Goal: Transaction & Acquisition: Purchase product/service

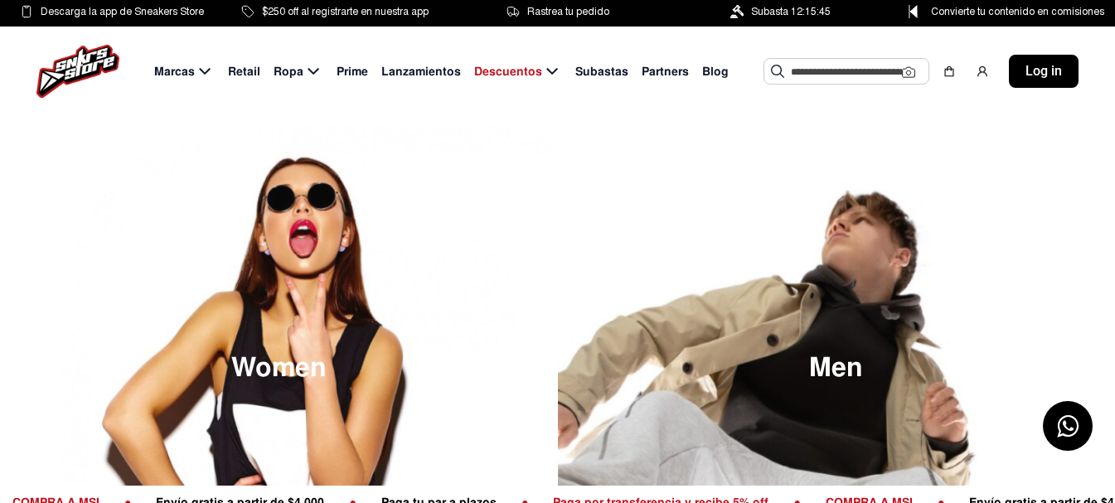
click at [830, 65] on input "text" at bounding box center [846, 71] width 111 height 25
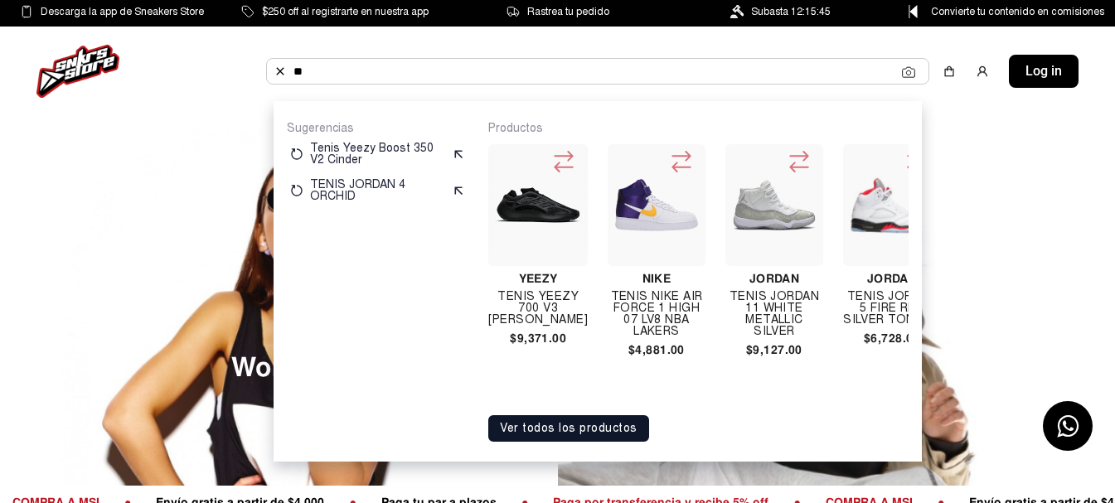
type input "**"
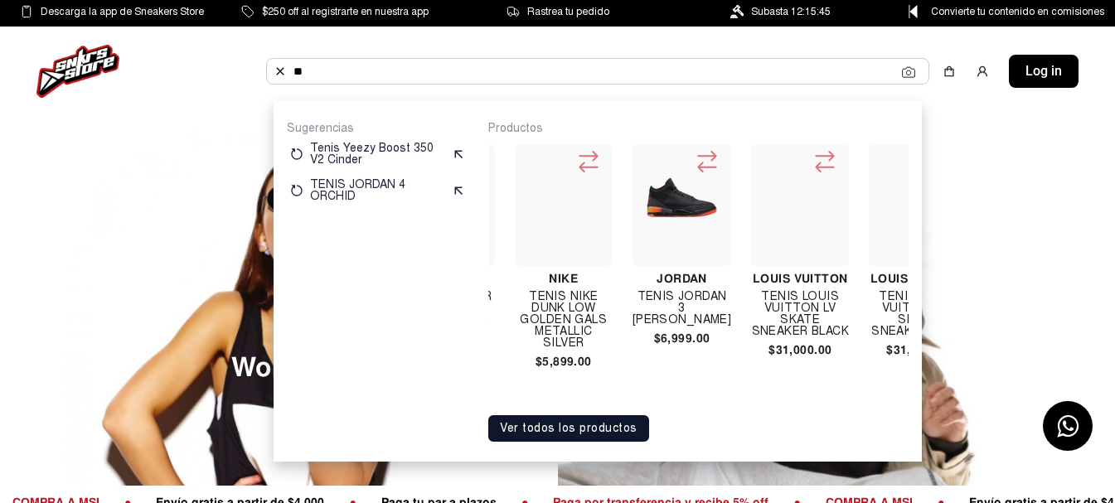
scroll to position [0, 3073]
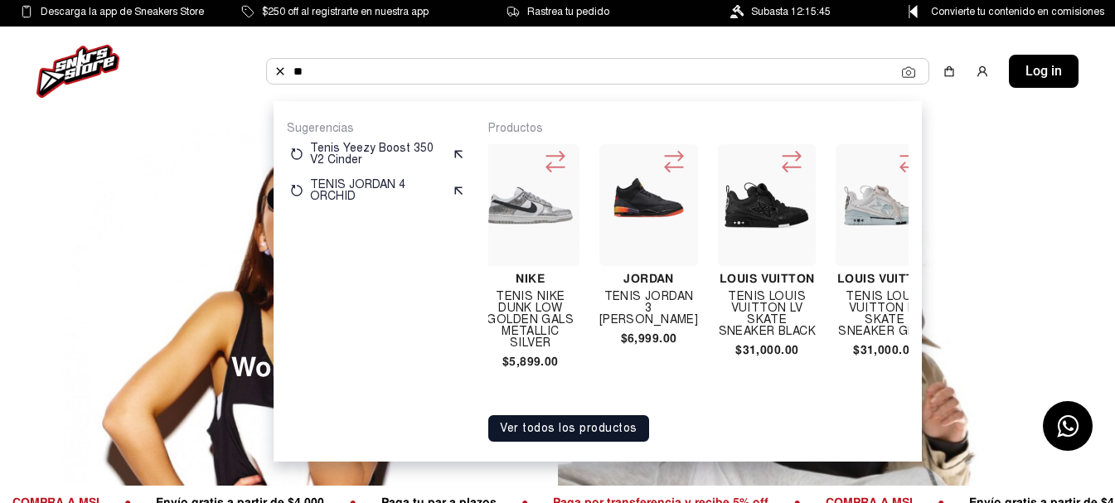
click at [762, 210] on img at bounding box center [766, 205] width 85 height 85
drag, startPoint x: 617, startPoint y: 278, endPoint x: 596, endPoint y: 230, distance: 52.3
click at [90, 60] on img at bounding box center [77, 71] width 83 height 53
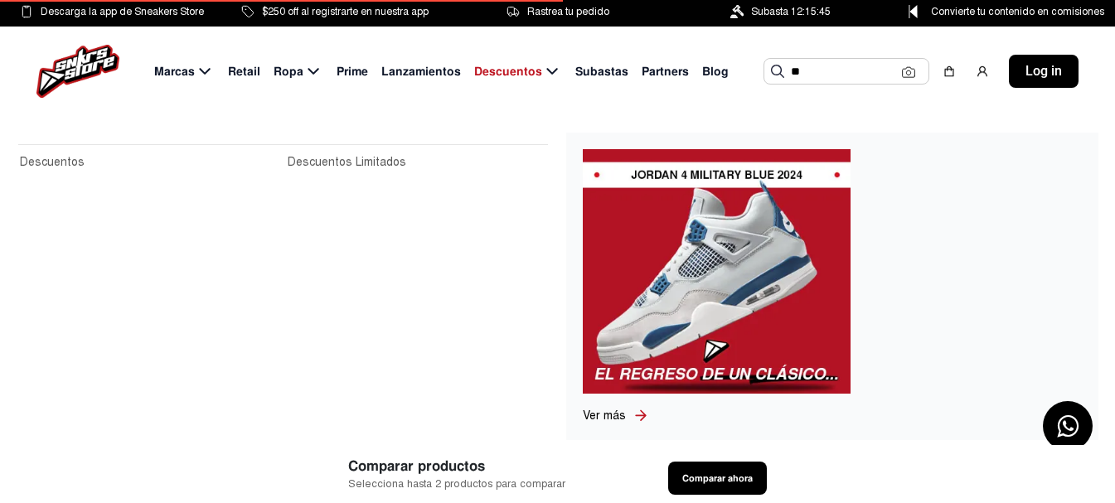
click at [519, 69] on span "Descuentos" at bounding box center [508, 71] width 68 height 17
click at [523, 75] on span "Descuentos" at bounding box center [508, 71] width 68 height 17
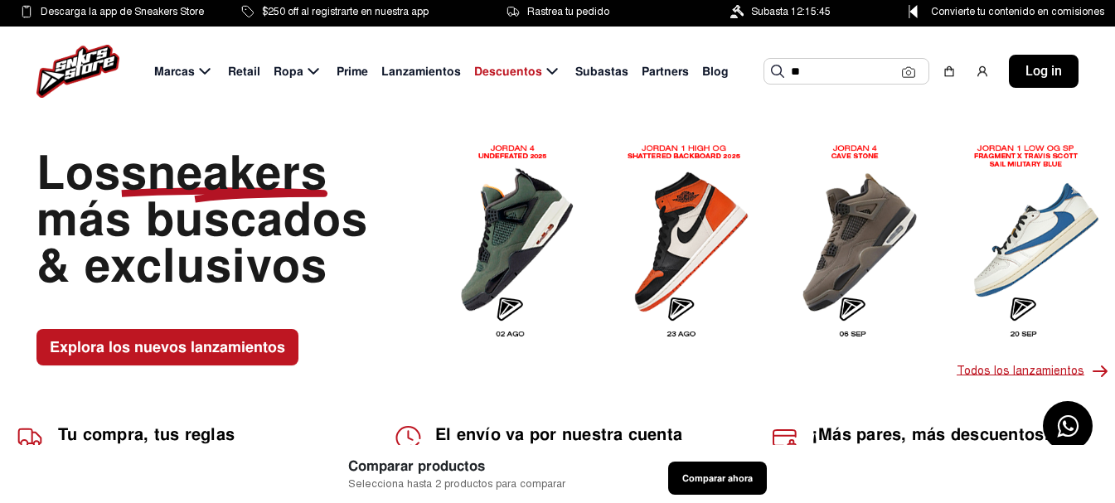
click at [1087, 361] on p "Todos los lanzamientos" at bounding box center [1030, 371] width 148 height 20
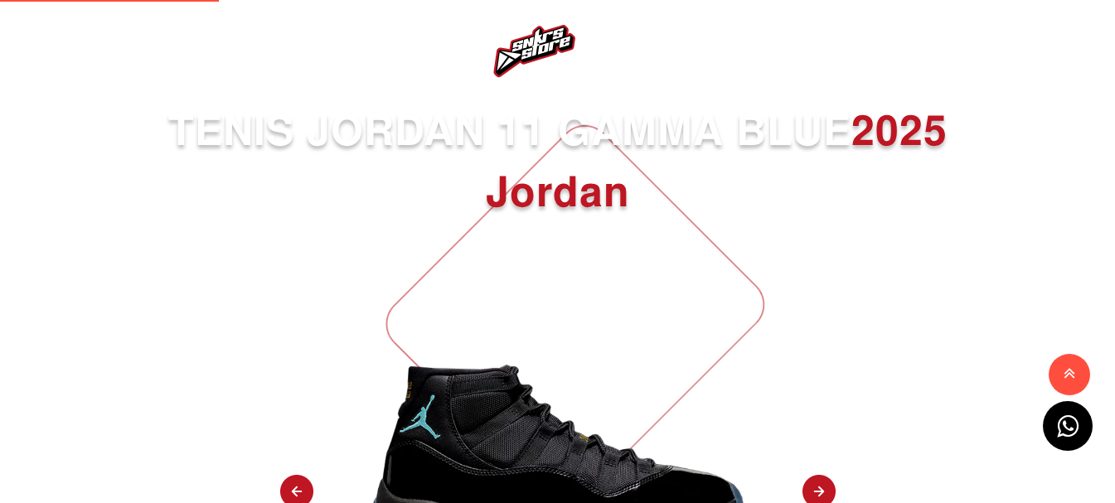
select select
drag, startPoint x: 670, startPoint y: 382, endPoint x: 652, endPoint y: 351, distance: 35.7
drag, startPoint x: 652, startPoint y: 351, endPoint x: 457, endPoint y: 377, distance: 197.3
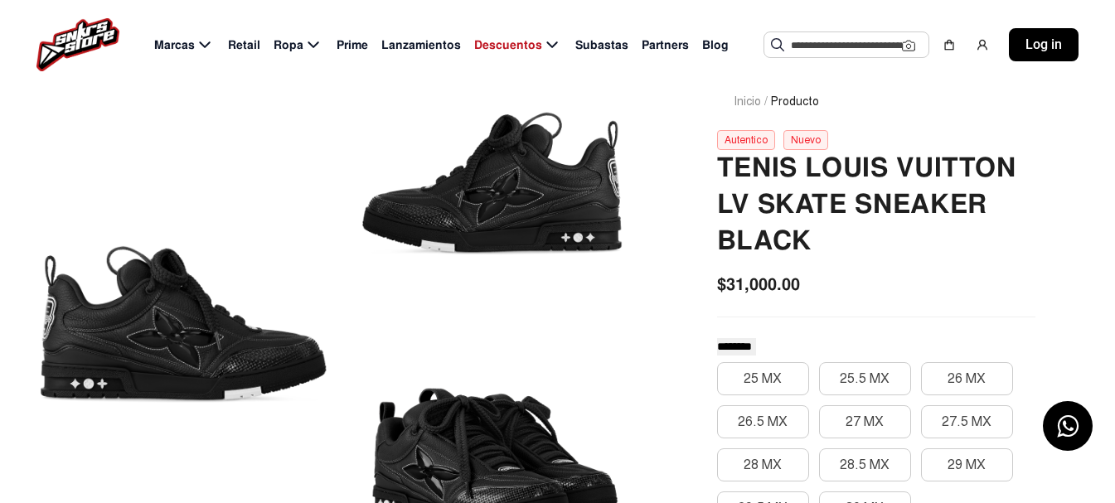
scroll to position [36, 0]
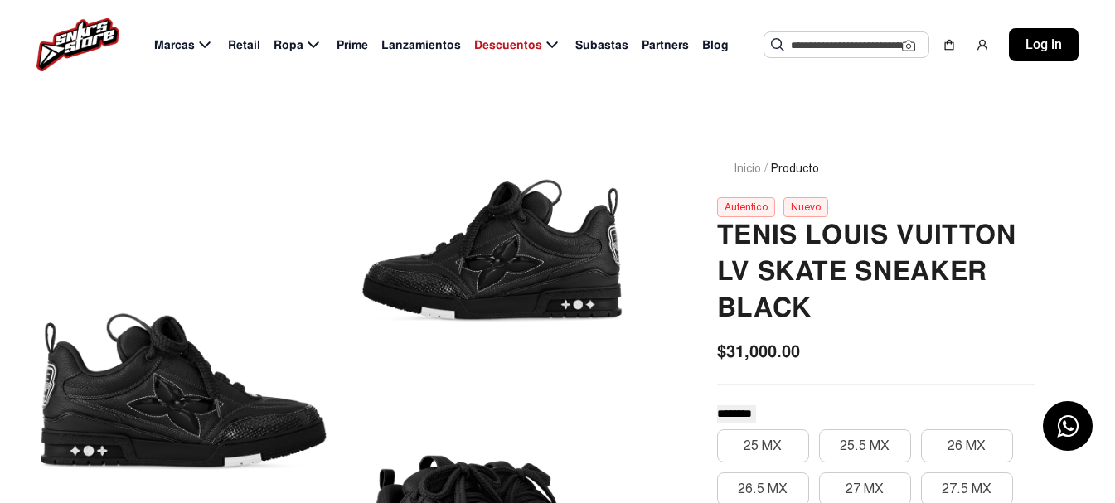
click at [551, 277] on div at bounding box center [492, 251] width 288 height 262
